Goal: Transaction & Acquisition: Purchase product/service

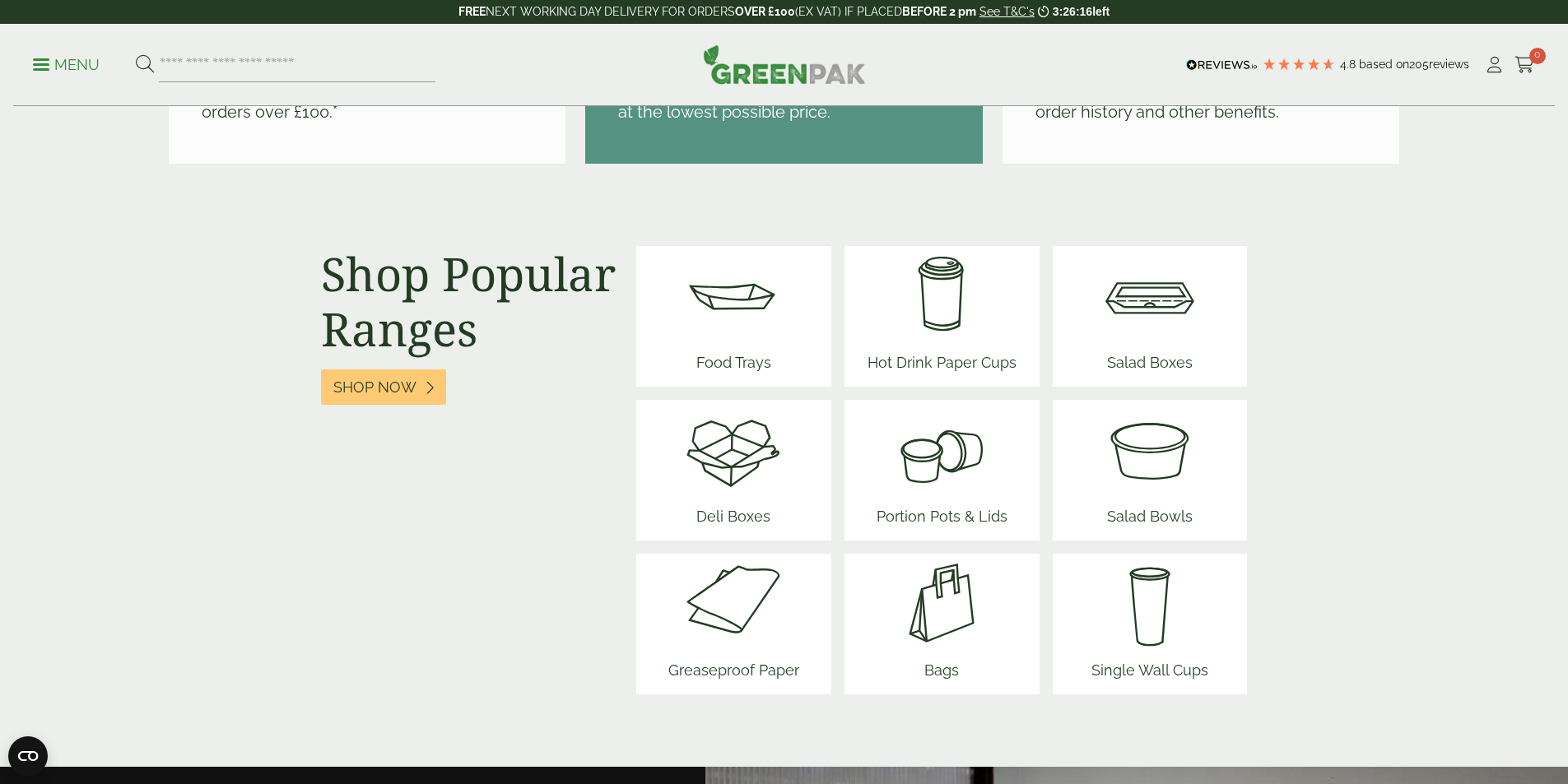
scroll to position [1974, 0]
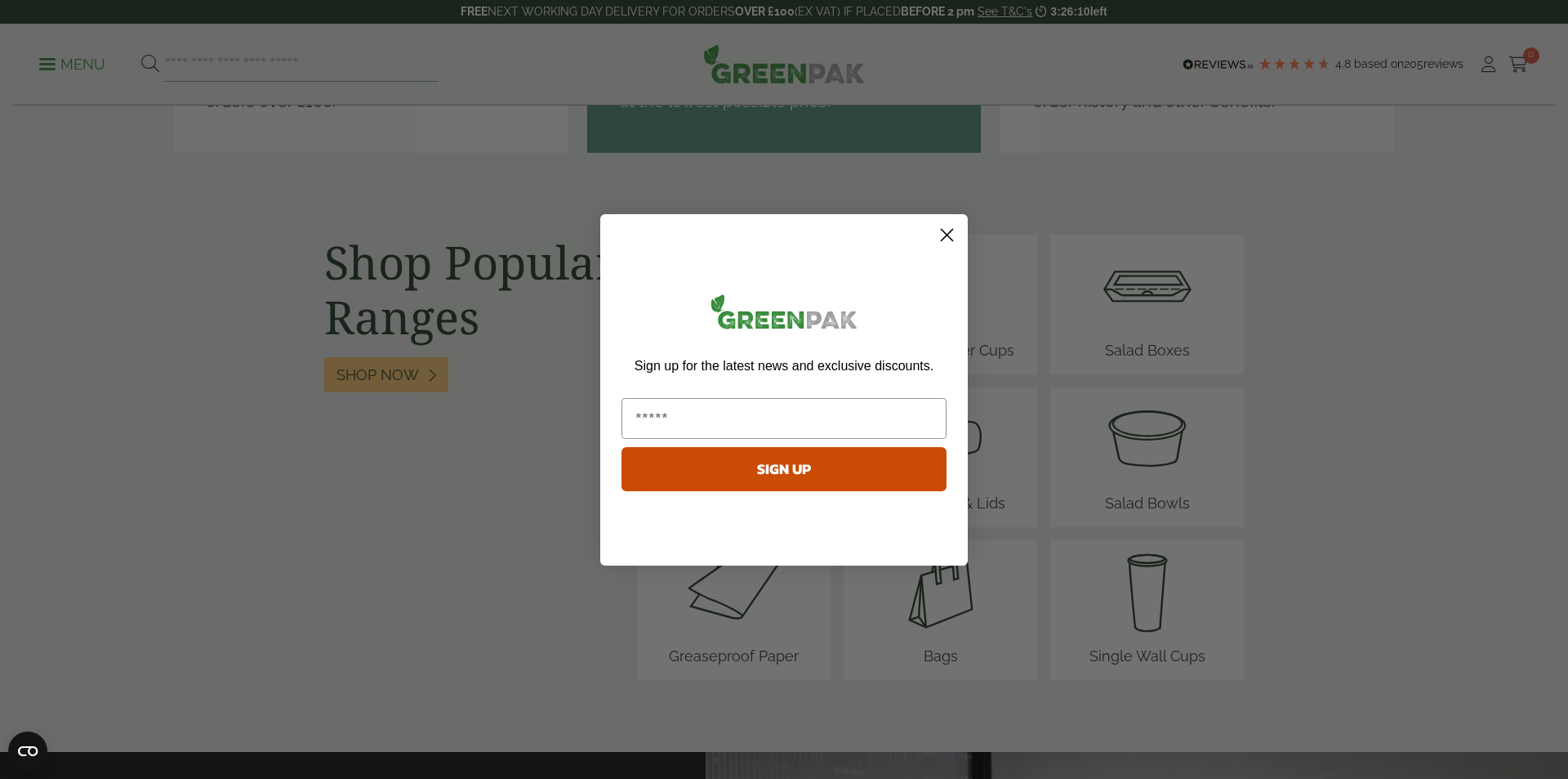
click at [946, 232] on circle "Close dialog" at bounding box center [947, 234] width 27 height 27
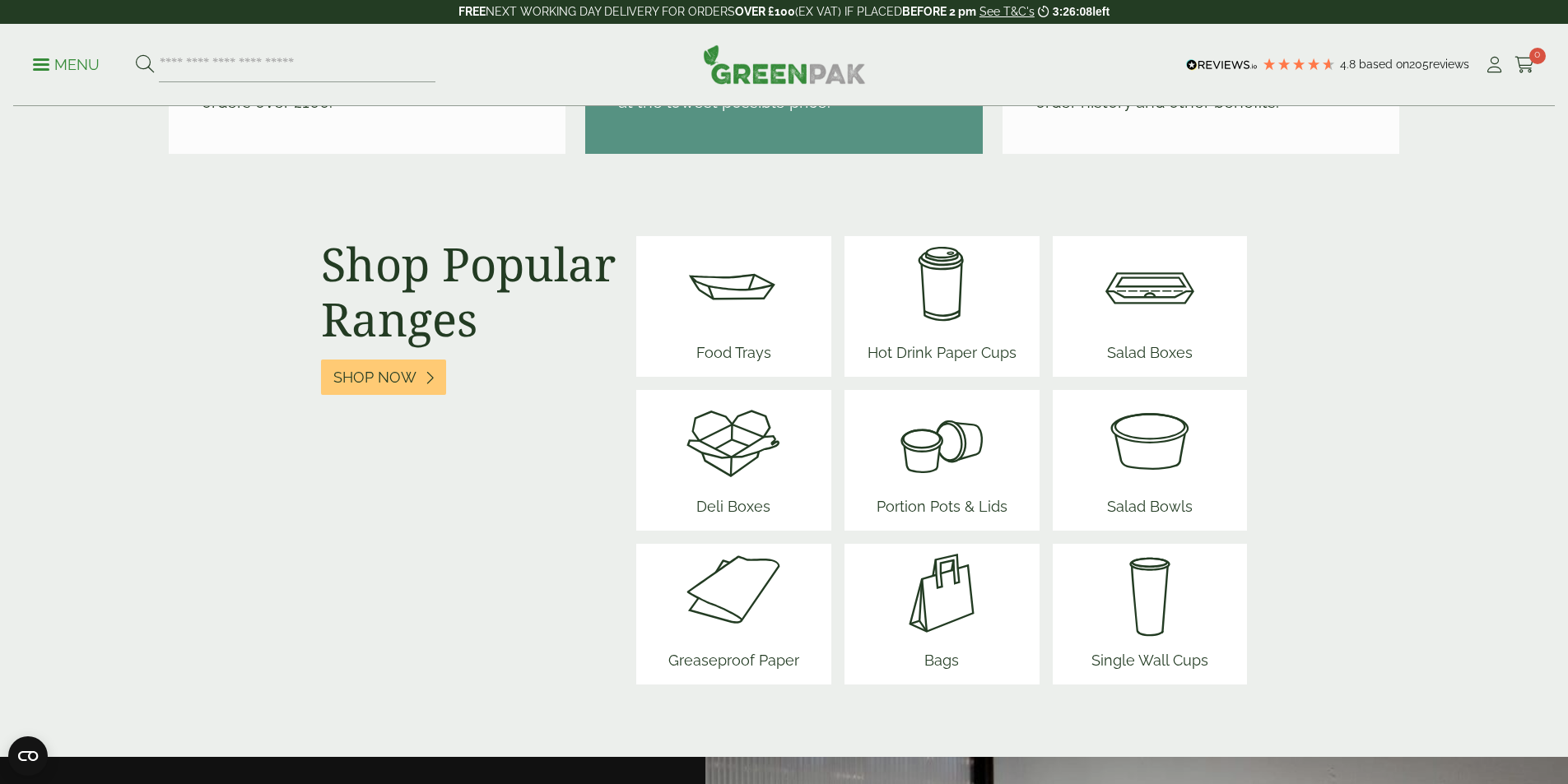
click at [964, 509] on span "Portion Pots & Lids" at bounding box center [941, 509] width 144 height 42
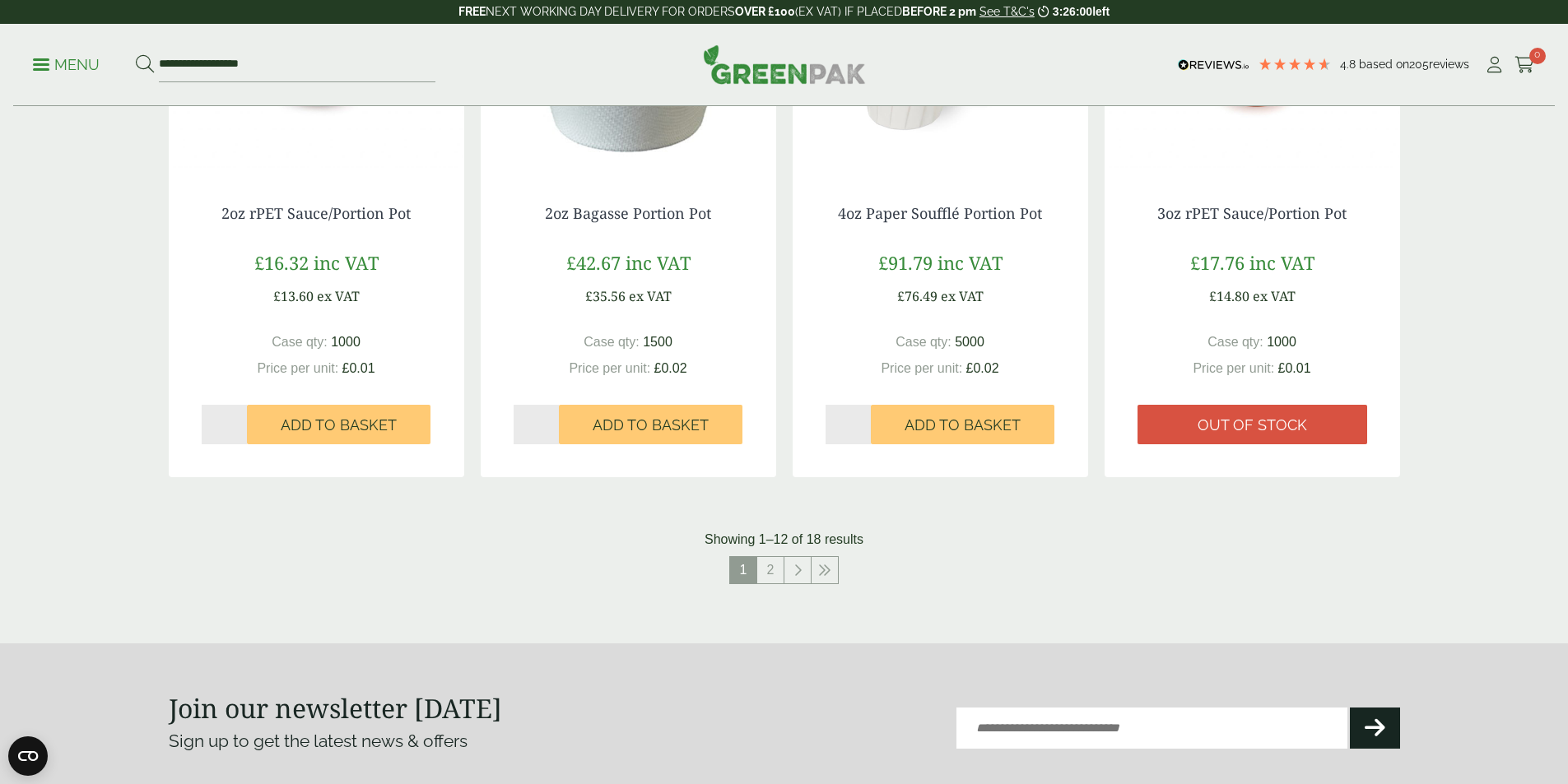
scroll to position [1563, 0]
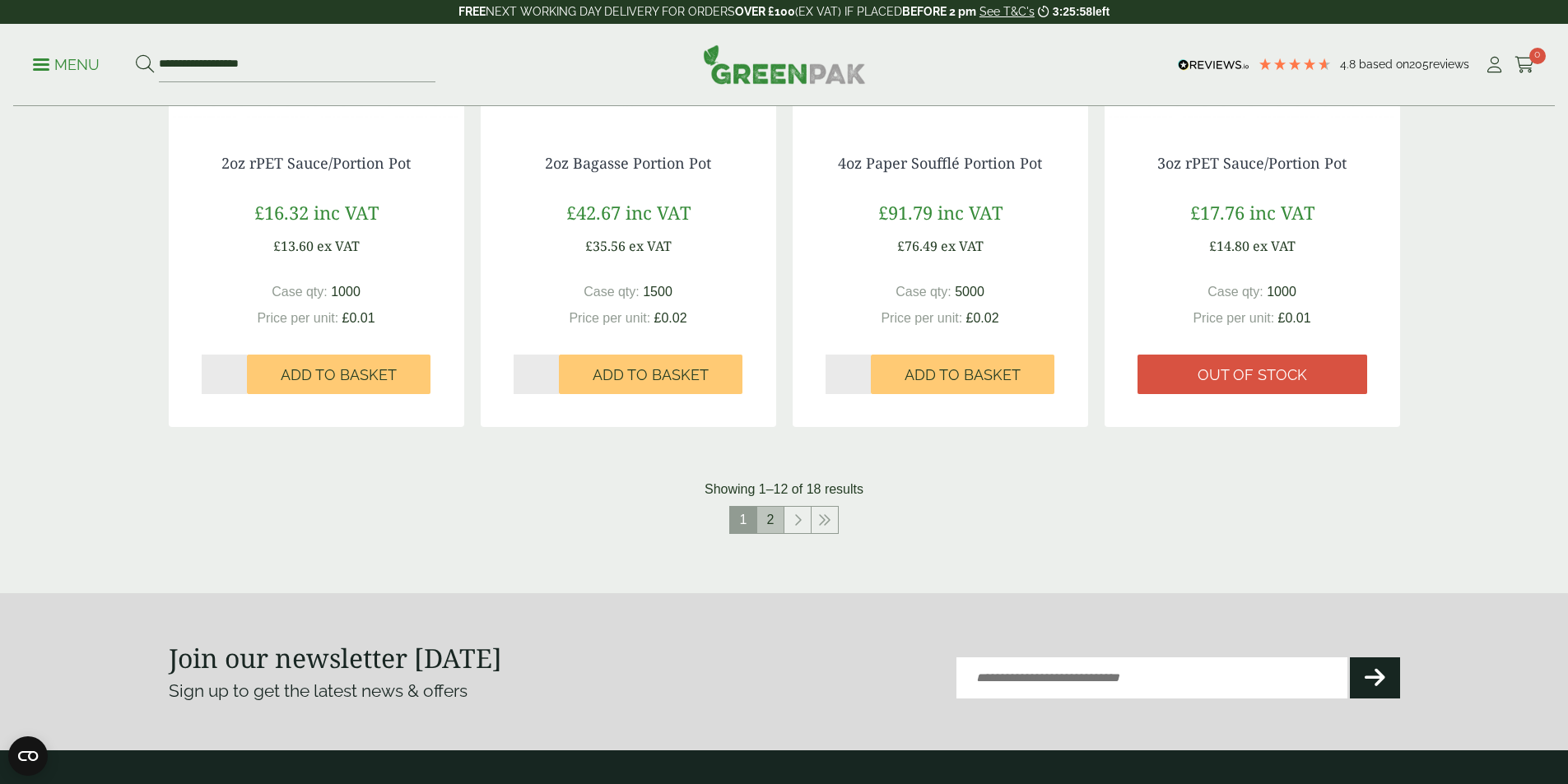
click at [766, 513] on link "2" at bounding box center [770, 520] width 27 height 27
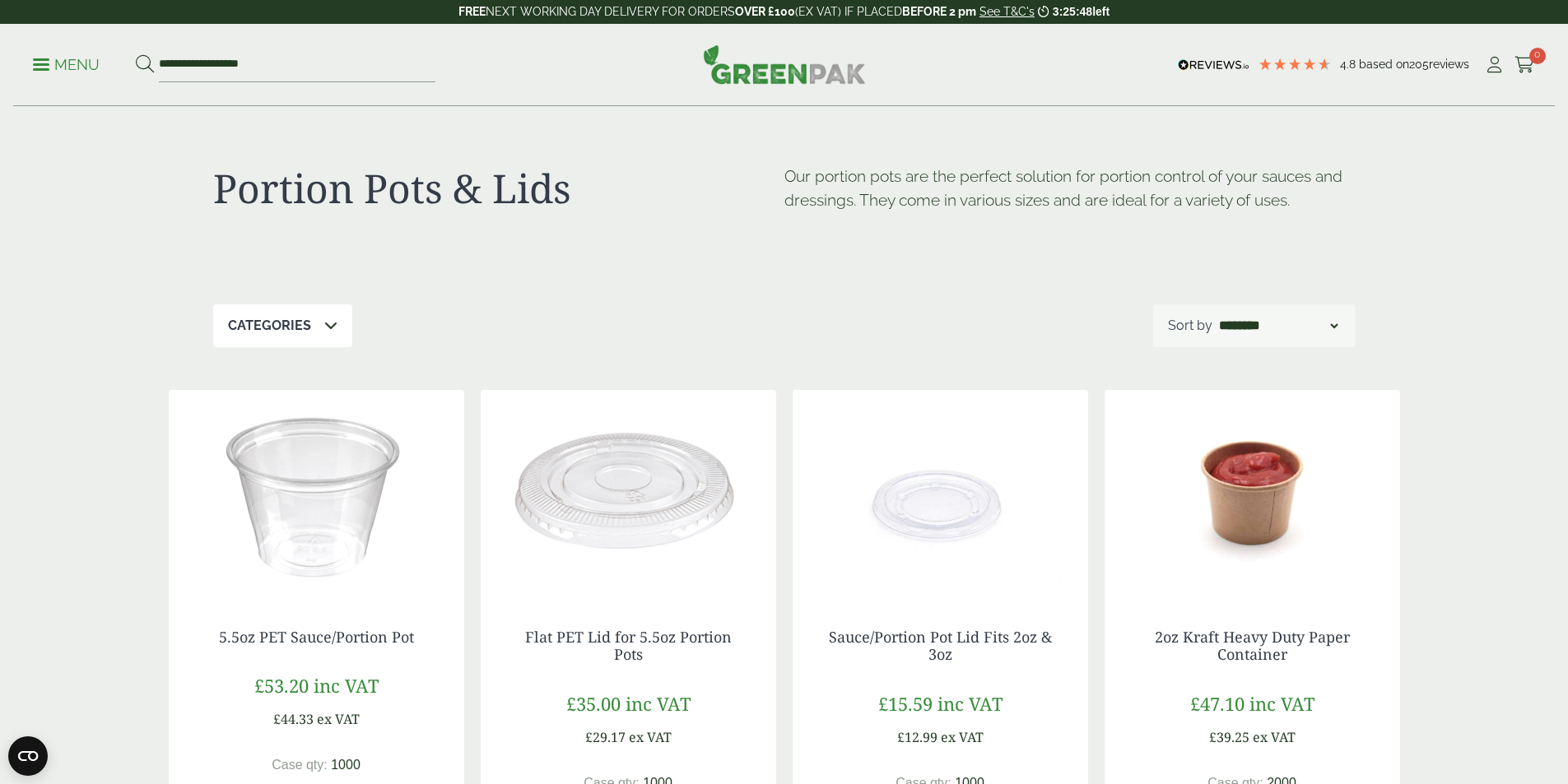
scroll to position [1517, 0]
